Goal: Navigation & Orientation: Find specific page/section

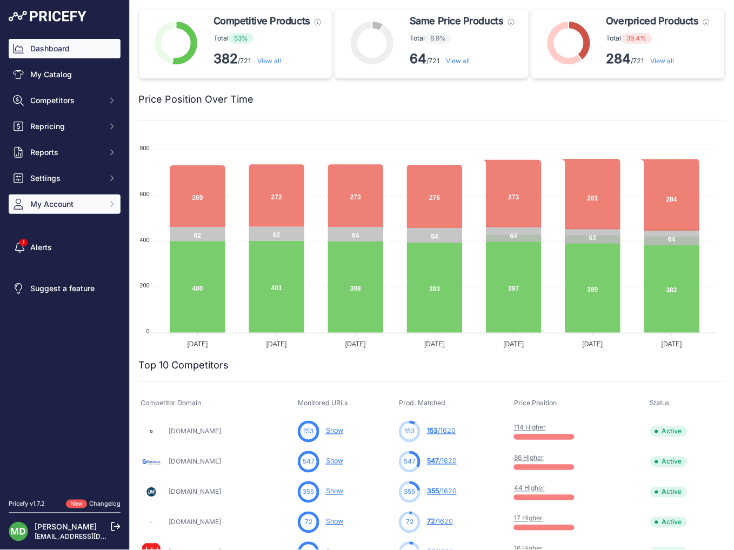
click at [54, 199] on span "My Account" at bounding box center [65, 204] width 71 height 11
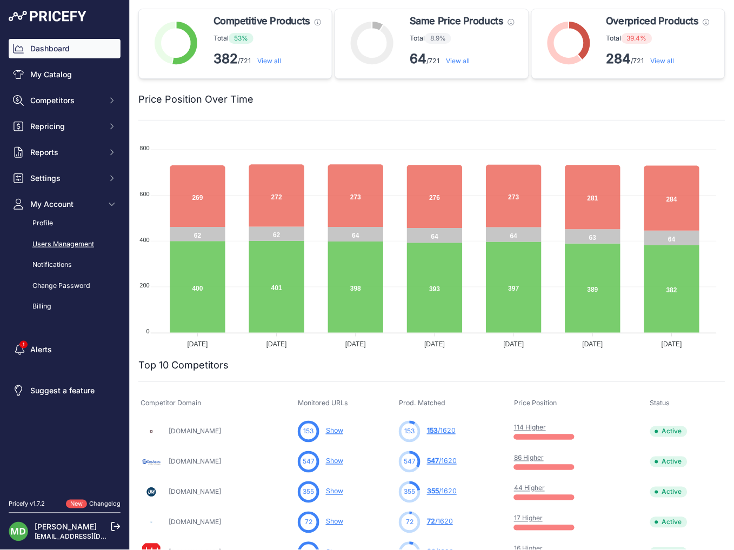
click at [66, 241] on link "Users Management" at bounding box center [65, 244] width 112 height 19
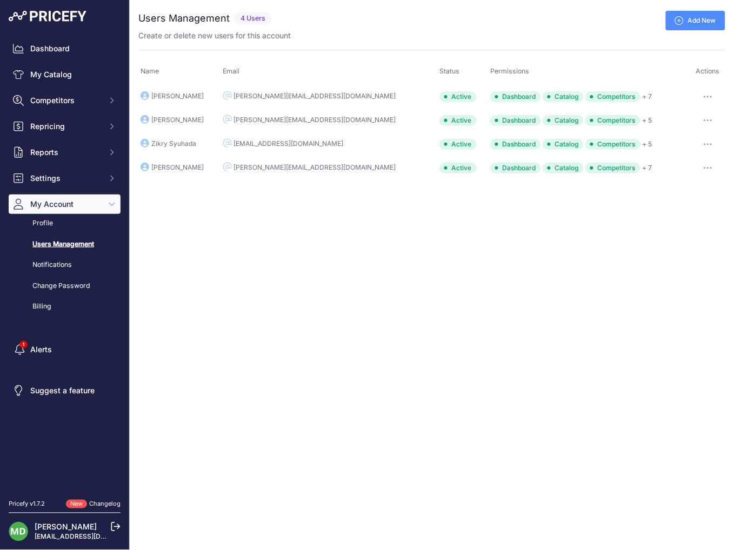
click at [705, 165] on button "button" at bounding box center [708, 168] width 22 height 15
click at [521, 235] on div "Close You are not connected to the internet. ..." at bounding box center [432, 275] width 604 height 550
click at [51, 175] on span "Settings" at bounding box center [65, 178] width 71 height 11
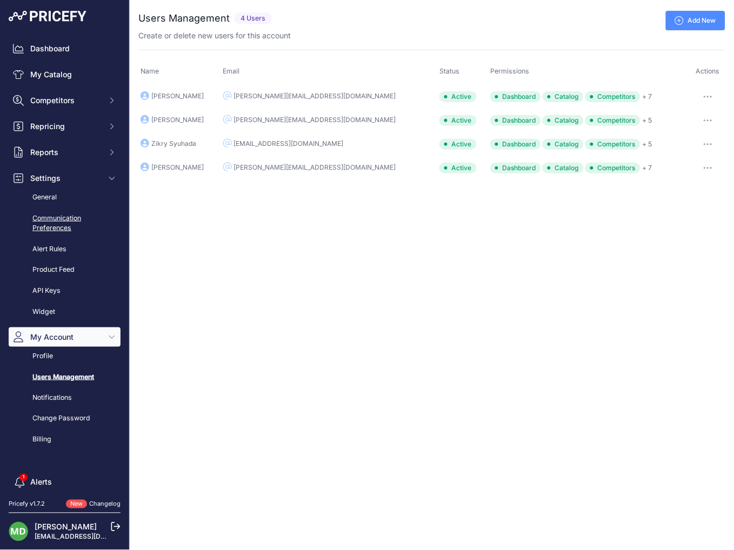
click at [58, 219] on link "Communication Preferences" at bounding box center [65, 223] width 112 height 29
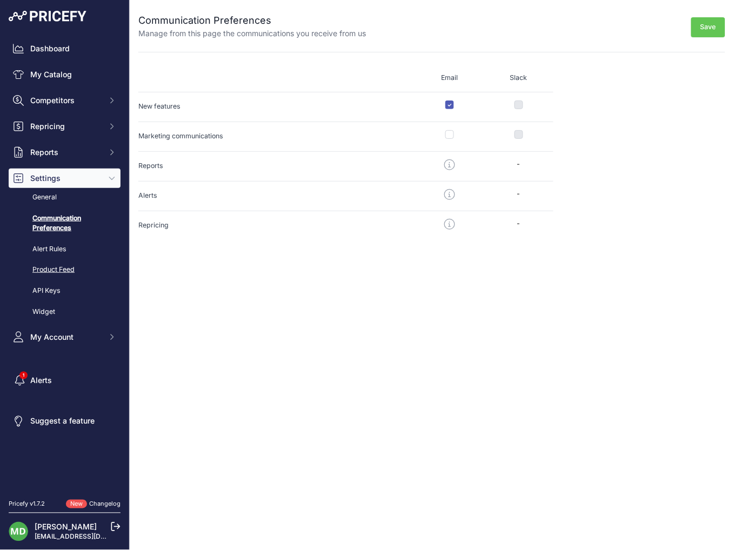
click at [60, 272] on link "Product Feed" at bounding box center [65, 270] width 112 height 19
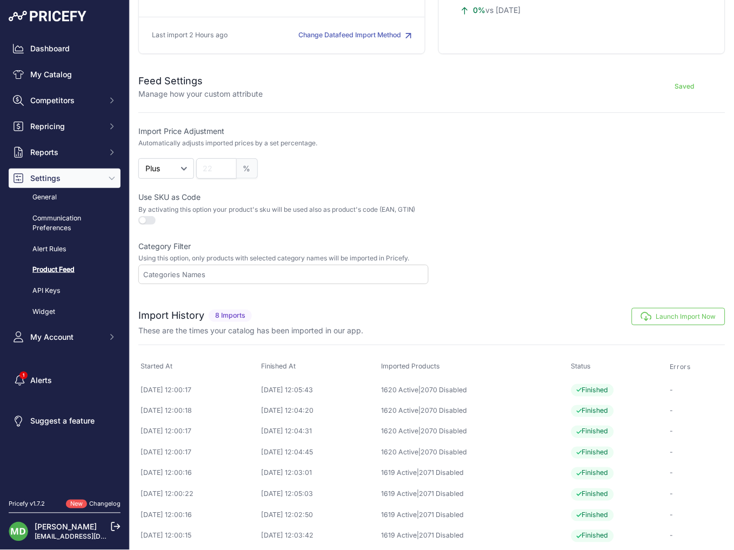
scroll to position [149, 0]
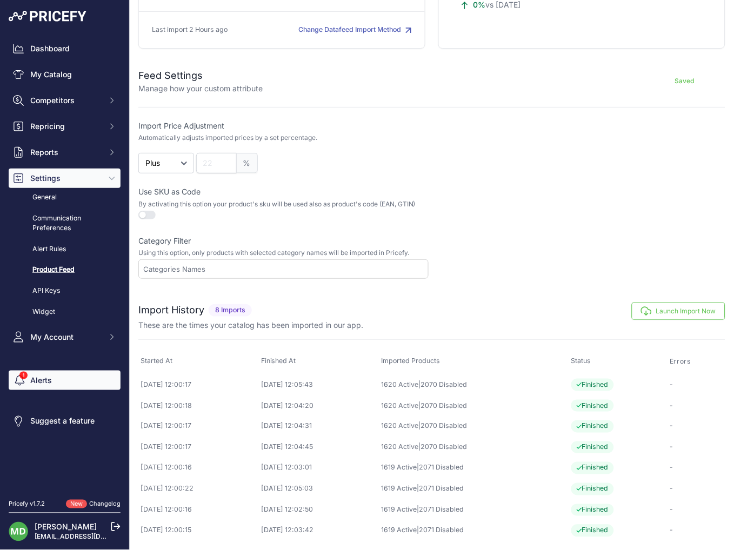
click at [53, 381] on link "Alerts" at bounding box center [65, 380] width 112 height 19
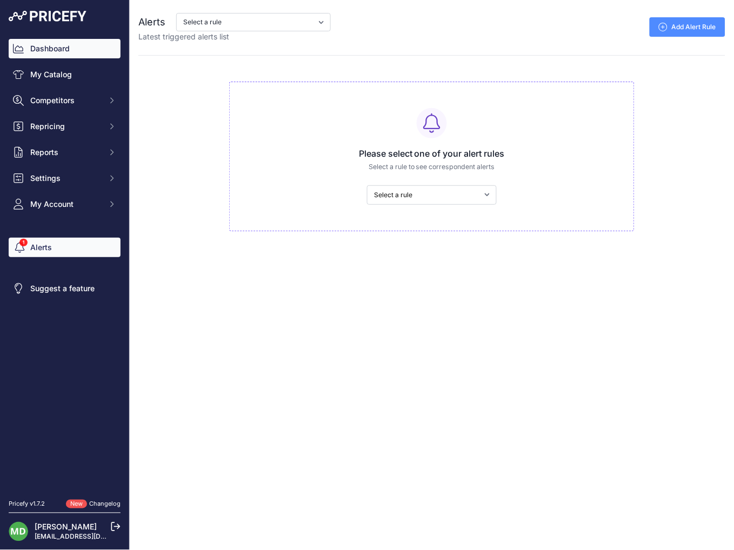
click at [62, 47] on link "Dashboard" at bounding box center [65, 48] width 112 height 19
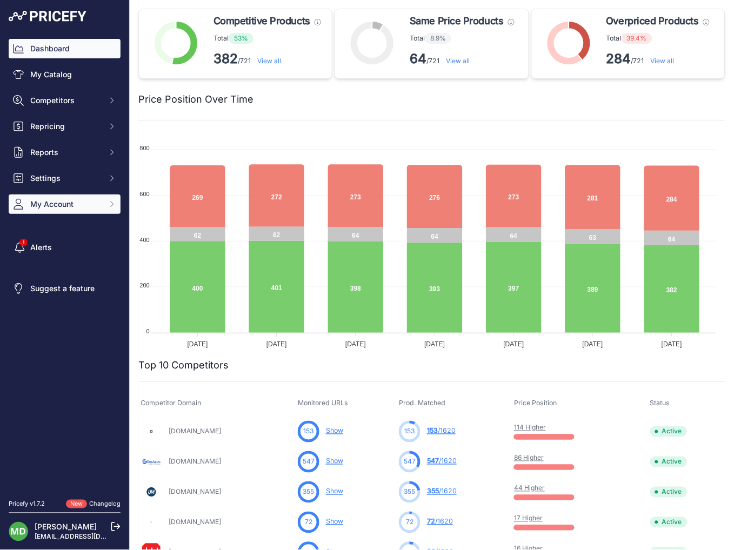
click at [61, 197] on button "My Account" at bounding box center [65, 204] width 112 height 19
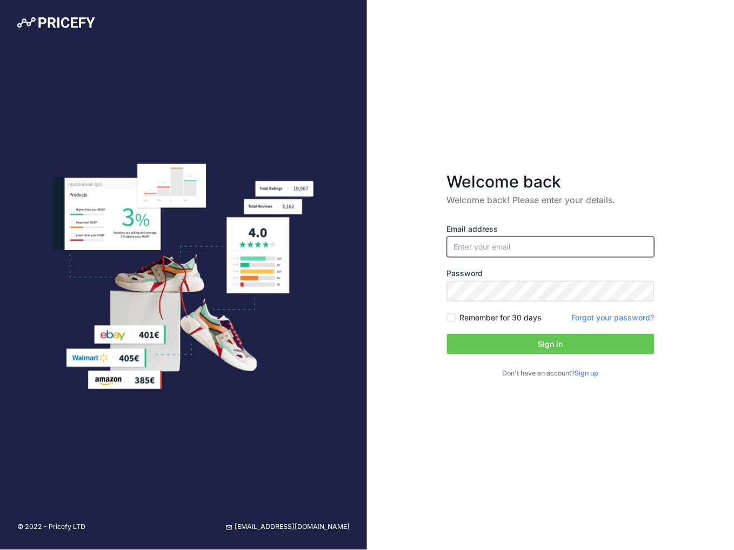
type input "[PERSON_NAME][EMAIL_ADDRESS][DOMAIN_NAME]"
click at [574, 349] on button "Sign in" at bounding box center [551, 344] width 208 height 21
